Goal: Task Accomplishment & Management: Manage account settings

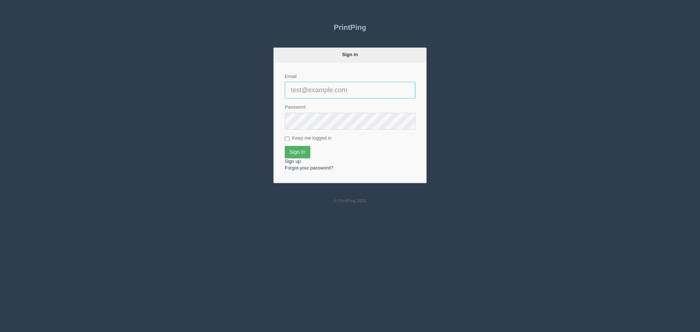
type input "[EMAIL_ADDRESS][DOMAIN_NAME]"
click at [294, 148] on input "Sign In" at bounding box center [298, 152] width 26 height 12
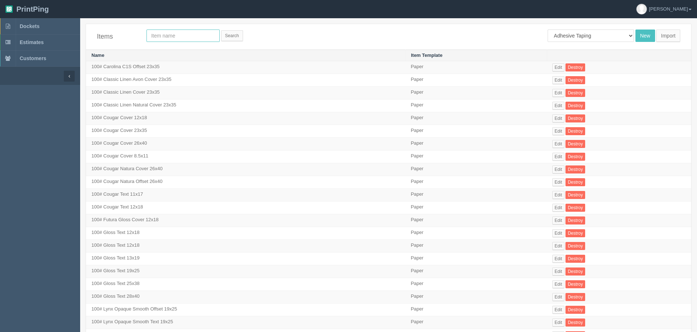
click at [190, 38] on input "text" at bounding box center [182, 36] width 73 height 12
type input "[PERSON_NAME]"
click at [221, 30] on input "Search" at bounding box center [232, 35] width 22 height 11
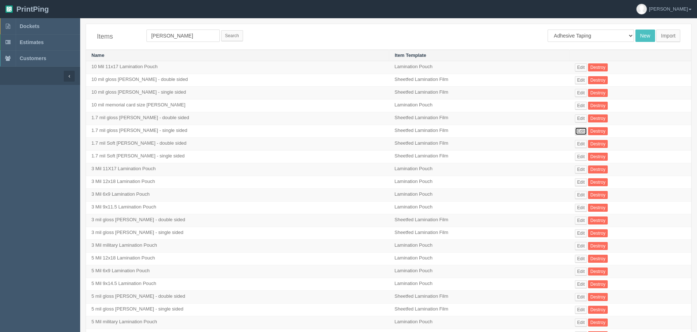
click at [575, 132] on link "Edit" at bounding box center [581, 131] width 12 height 8
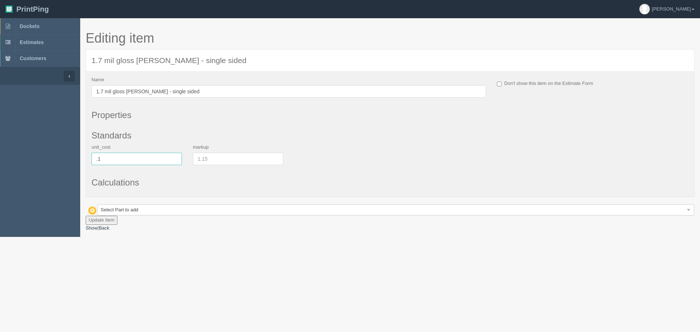
click at [116, 156] on input ".1" at bounding box center [136, 159] width 90 height 12
type input ".11"
click at [111, 216] on button "Update Item" at bounding box center [102, 220] width 32 height 9
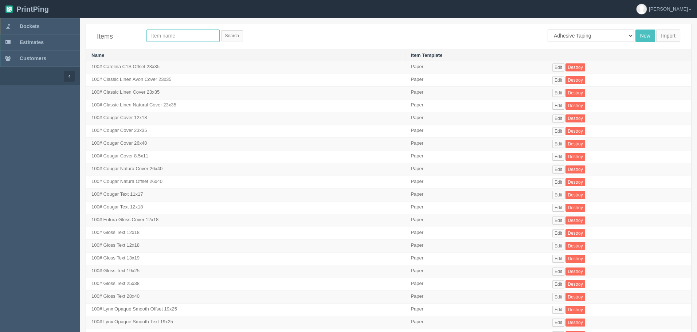
click at [167, 38] on input "text" at bounding box center [182, 36] width 73 height 12
type input "[PERSON_NAME]"
click at [221, 30] on input "Search" at bounding box center [232, 35] width 22 height 11
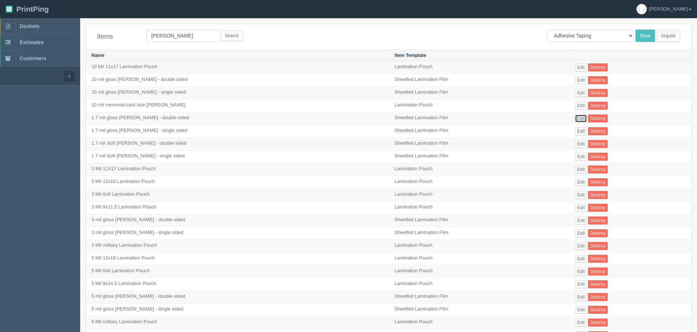
click at [575, 117] on link "Edit" at bounding box center [581, 118] width 12 height 8
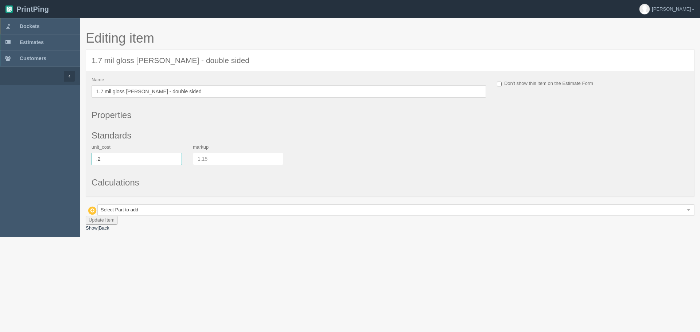
click at [123, 162] on input ".2" at bounding box center [136, 159] width 90 height 12
type input ".221"
click at [108, 219] on button "Update Item" at bounding box center [102, 220] width 32 height 9
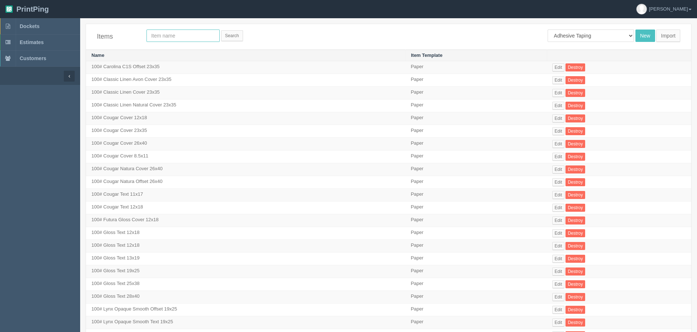
click at [174, 35] on input "text" at bounding box center [182, 36] width 73 height 12
type input "[PERSON_NAME]"
click at [221, 30] on input "Search" at bounding box center [232, 35] width 22 height 11
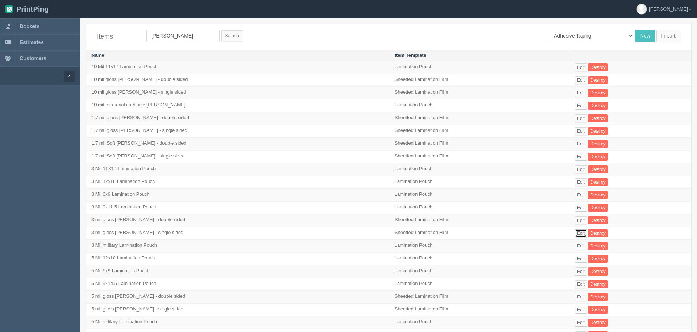
click at [575, 231] on link "Edit" at bounding box center [581, 233] width 12 height 8
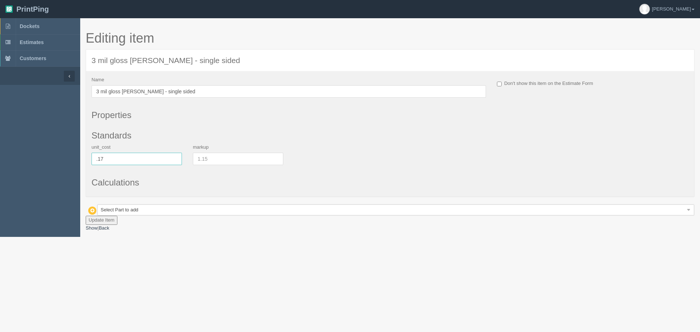
click at [143, 159] on input ".17" at bounding box center [136, 159] width 90 height 12
type input ".18"
click at [111, 217] on button "Update Item" at bounding box center [102, 220] width 32 height 9
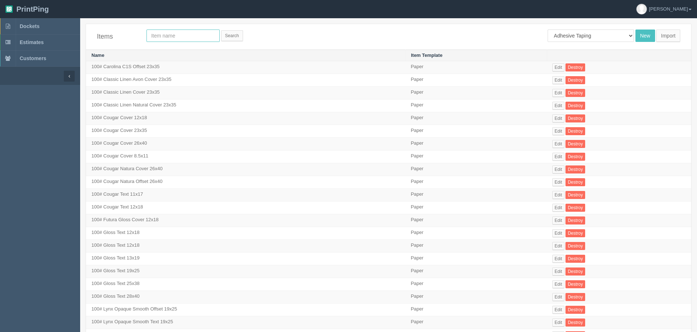
click at [161, 38] on input "text" at bounding box center [182, 36] width 73 height 12
type input "[PERSON_NAME]"
click at [221, 30] on input "Search" at bounding box center [232, 35] width 22 height 11
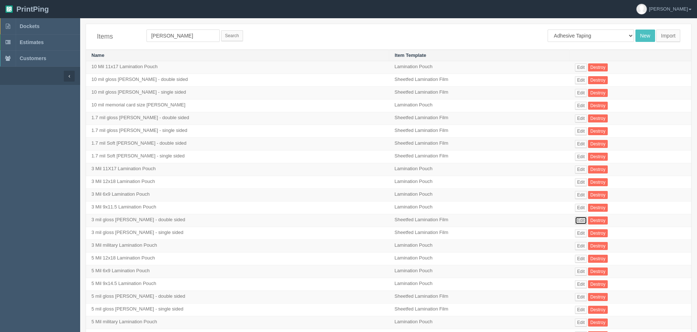
click at [575, 219] on link "Edit" at bounding box center [581, 220] width 12 height 8
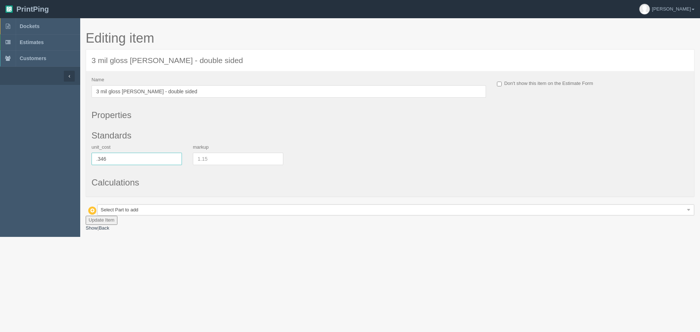
click at [135, 160] on input ".346" at bounding box center [136, 159] width 90 height 12
type input ".367"
click at [108, 216] on button "Update Item" at bounding box center [102, 220] width 32 height 9
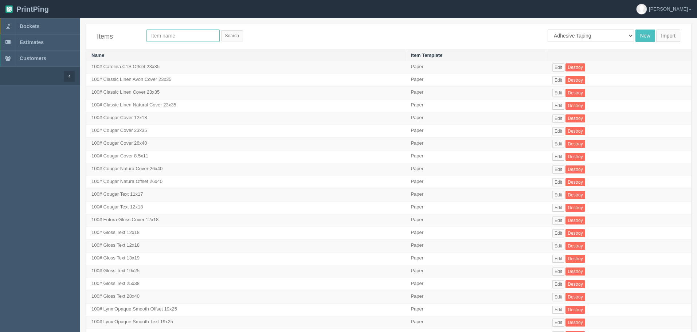
click at [161, 38] on input "text" at bounding box center [182, 36] width 73 height 12
type input "lam"
click at [221, 30] on input "Search" at bounding box center [232, 35] width 22 height 11
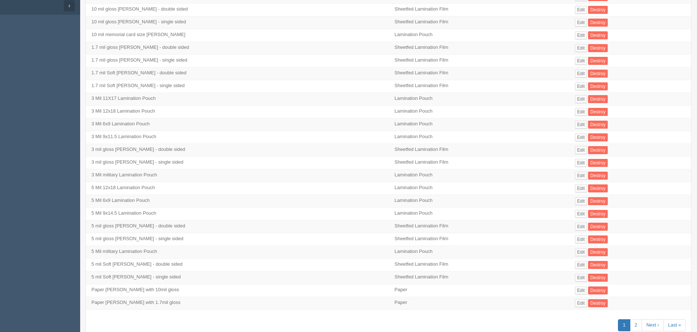
scroll to position [94, 0]
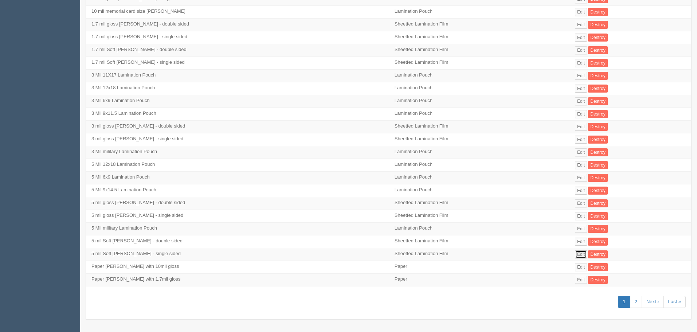
click at [575, 256] on link "Edit" at bounding box center [581, 254] width 12 height 8
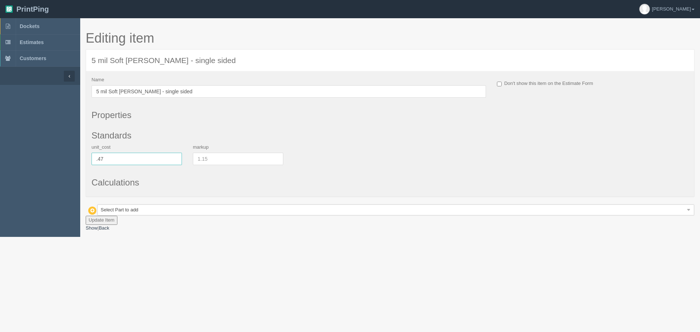
drag, startPoint x: 122, startPoint y: 157, endPoint x: 98, endPoint y: 158, distance: 24.5
click at [98, 158] on input ".47" at bounding box center [136, 159] width 90 height 12
type input ".54"
click at [94, 222] on button "Update Item" at bounding box center [102, 220] width 32 height 9
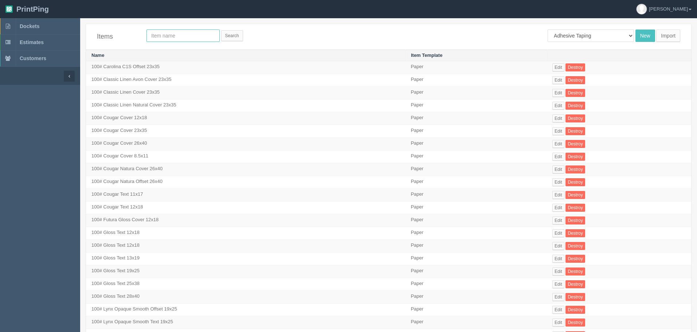
click at [169, 39] on input "text" at bounding box center [182, 36] width 73 height 12
type input "[PERSON_NAME]"
click at [221, 30] on input "Search" at bounding box center [232, 35] width 22 height 11
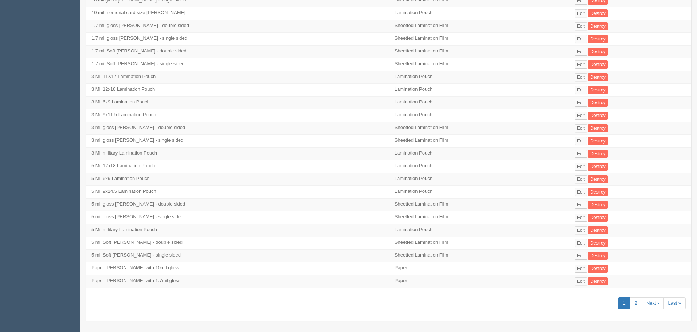
scroll to position [94, 0]
click at [575, 240] on link "Edit" at bounding box center [581, 242] width 12 height 8
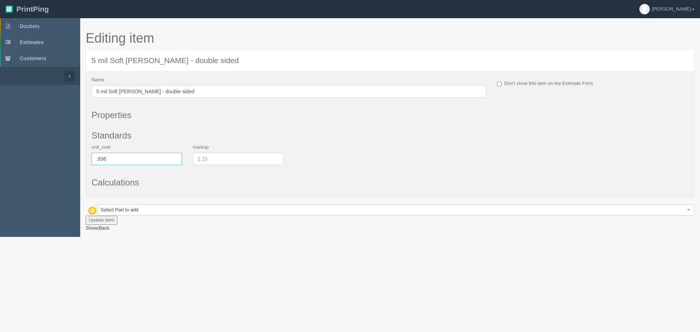
drag, startPoint x: 111, startPoint y: 159, endPoint x: 58, endPoint y: 159, distance: 53.6
click at [58, 159] on section "Dockets Estimates Customers 0" at bounding box center [350, 127] width 700 height 219
type input "1.078"
click at [110, 219] on button "Update Item" at bounding box center [102, 220] width 32 height 9
